Goal: Obtain resource: Download file/media

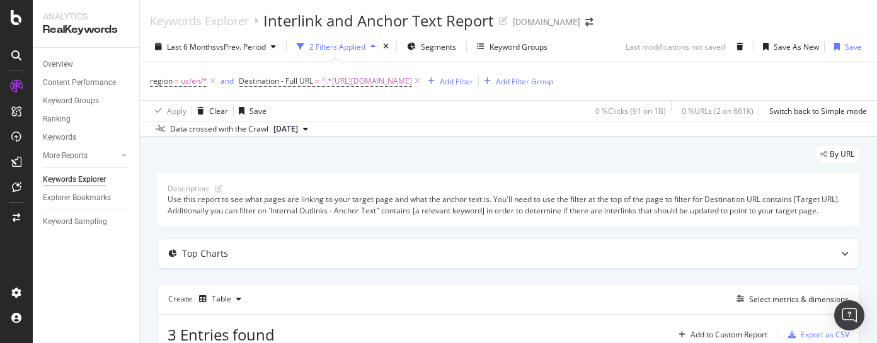
scroll to position [290, 0]
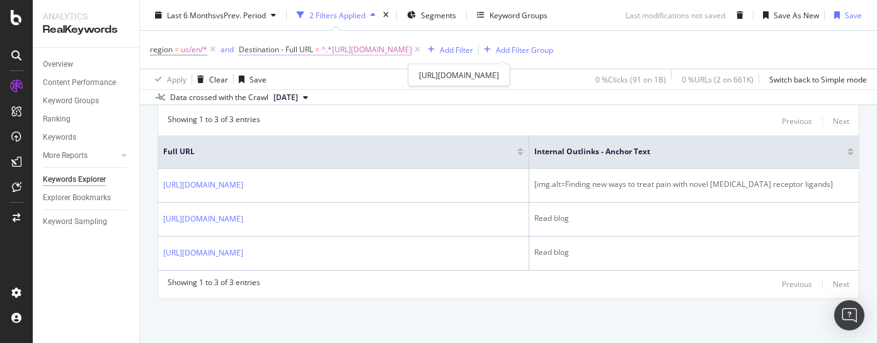
click at [412, 51] on span "^.*[URL][DOMAIN_NAME]" at bounding box center [366, 50] width 91 height 18
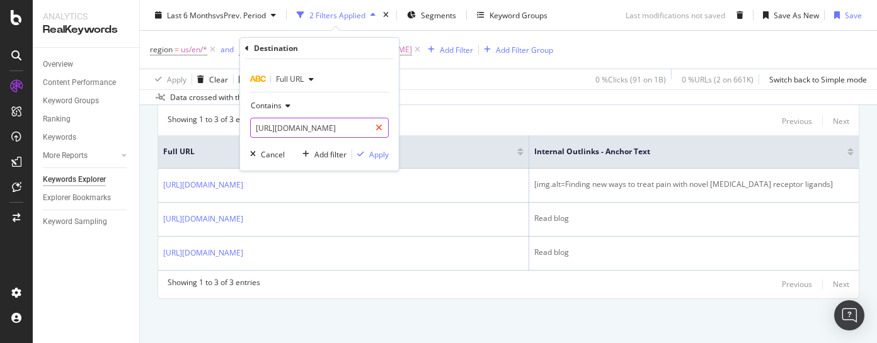
click at [378, 128] on icon at bounding box center [379, 128] width 7 height 9
click at [376, 128] on input "text" at bounding box center [319, 128] width 137 height 20
paste input "[URL][DOMAIN_NAME]"
type input "[URL][DOMAIN_NAME]"
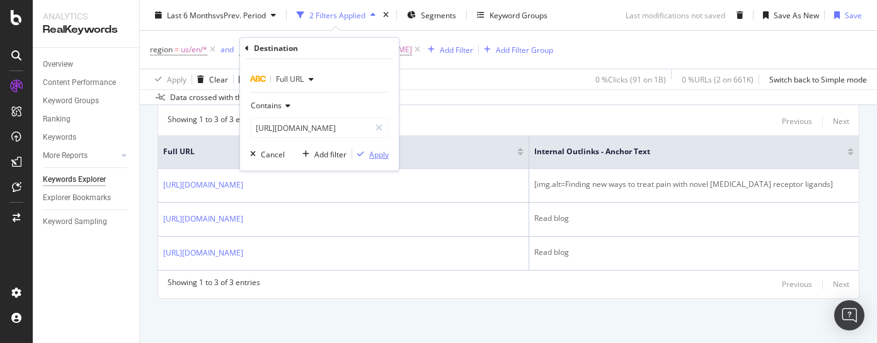
scroll to position [0, 0]
click at [377, 151] on div "Apply" at bounding box center [379, 154] width 20 height 11
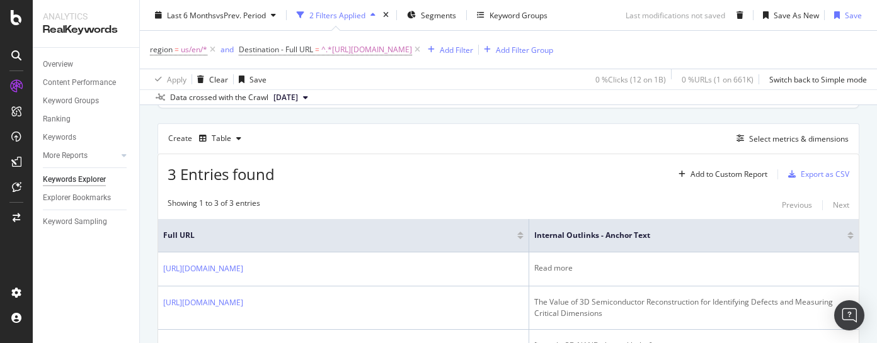
scroll to position [158, 0]
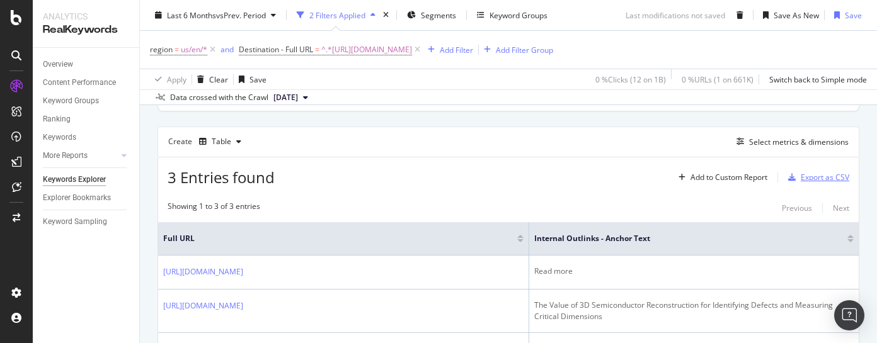
click at [809, 183] on div "Export as CSV" at bounding box center [825, 177] width 49 height 11
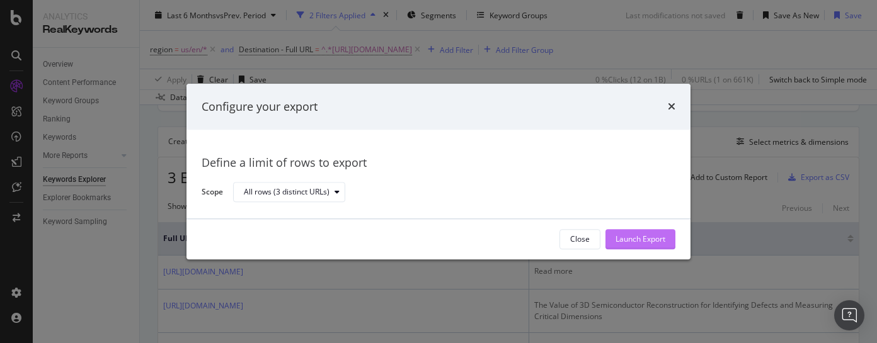
click at [645, 245] on div "Launch Export" at bounding box center [641, 239] width 50 height 19
